Goal: Task Accomplishment & Management: Manage account settings

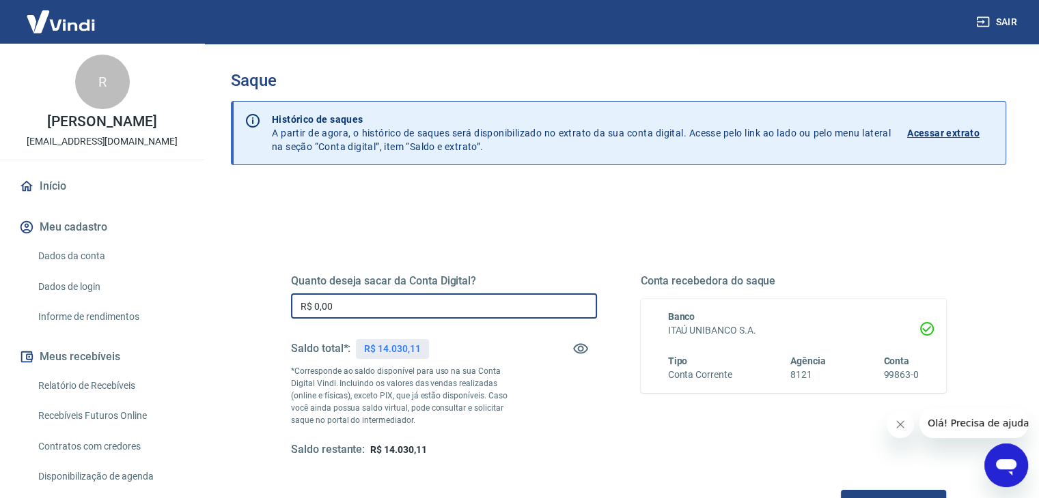
click at [418, 308] on input "R$ 0,00" at bounding box center [444, 306] width 306 height 25
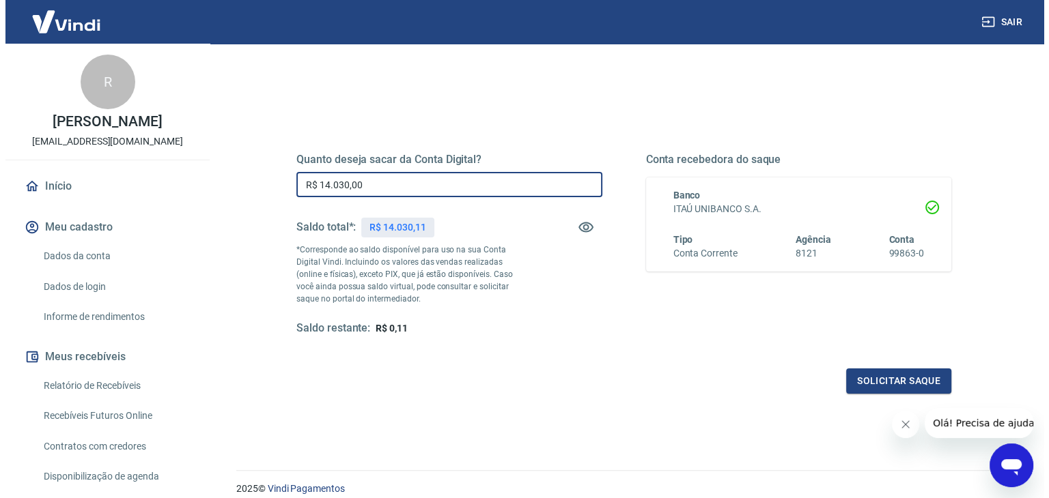
scroll to position [137, 0]
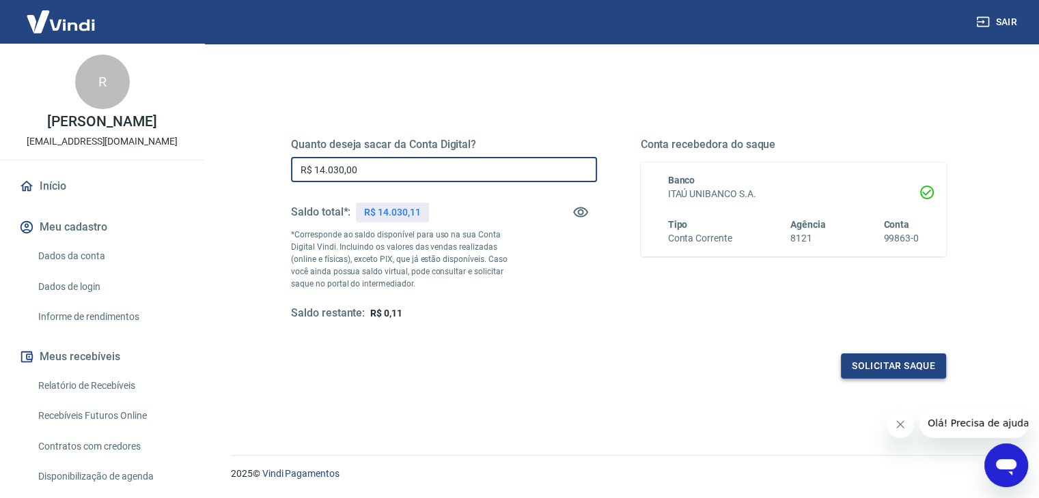
type input "R$ 14.030,00"
click at [868, 367] on button "Solicitar saque" at bounding box center [893, 366] width 105 height 25
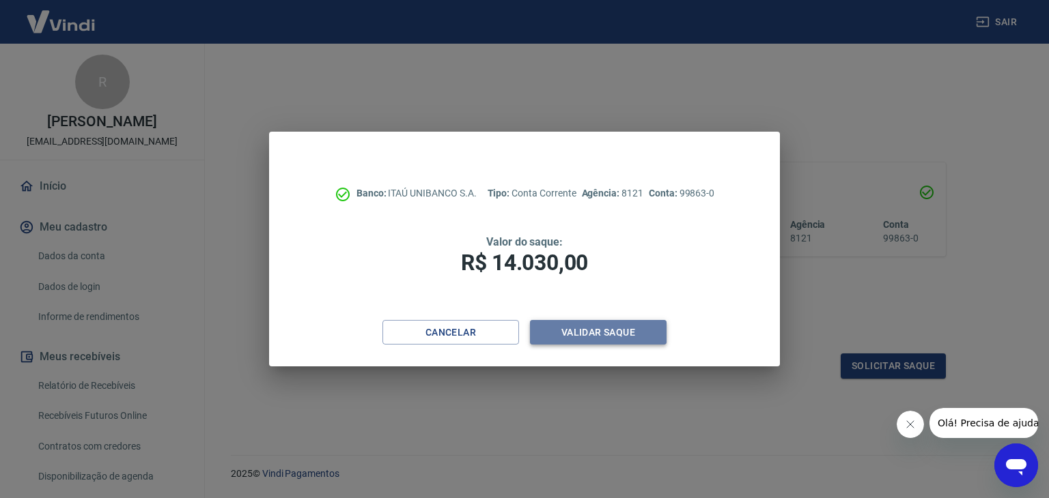
click at [634, 331] on button "Validar saque" at bounding box center [598, 332] width 137 height 25
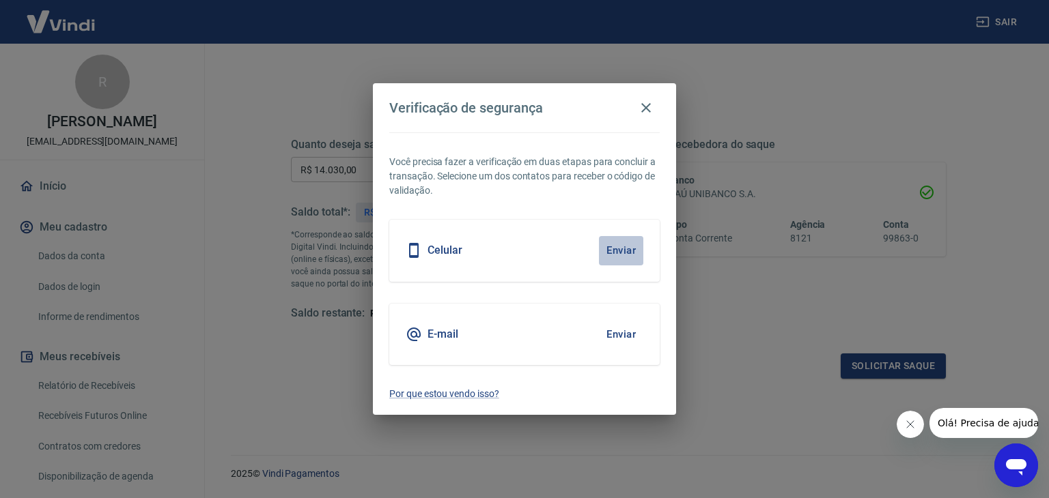
click at [612, 258] on button "Enviar" at bounding box center [621, 250] width 44 height 29
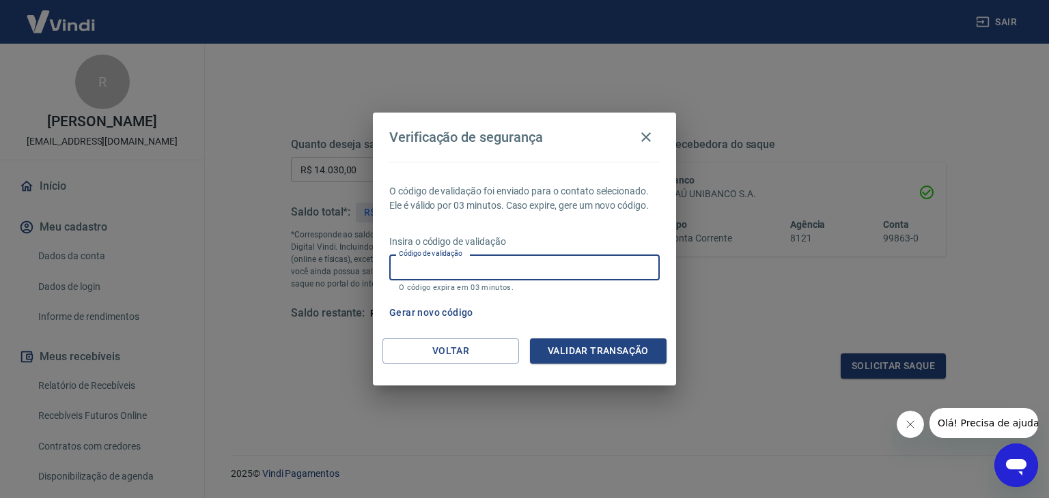
click at [485, 260] on input "Código de validação" at bounding box center [524, 267] width 270 height 25
type input "865980"
click at [600, 356] on button "Validar transação" at bounding box center [598, 351] width 137 height 25
